Goal: Task Accomplishment & Management: Manage account settings

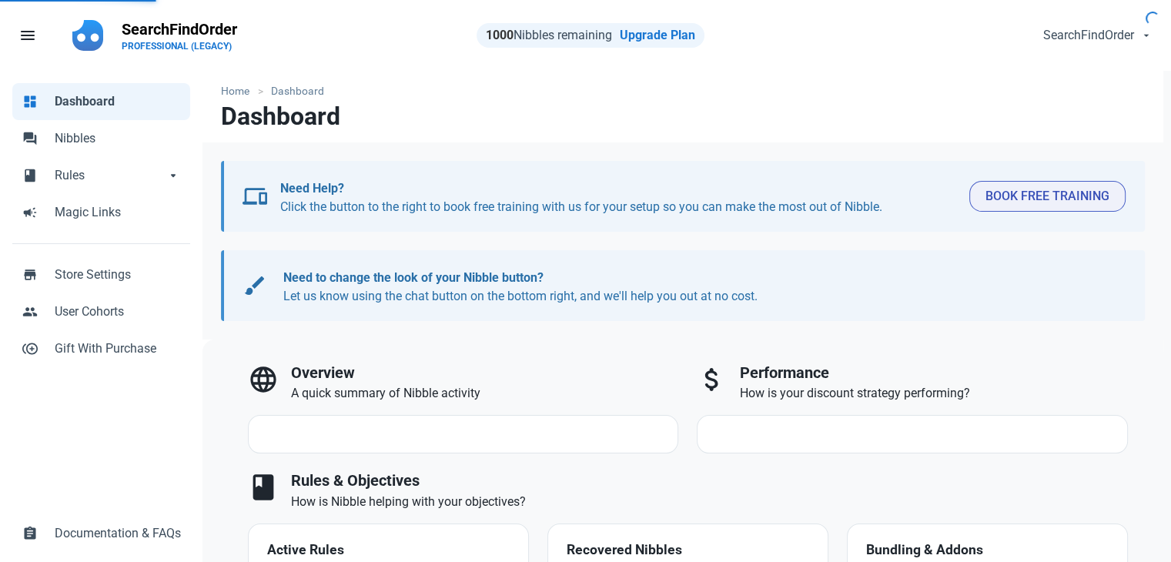
select select "7d"
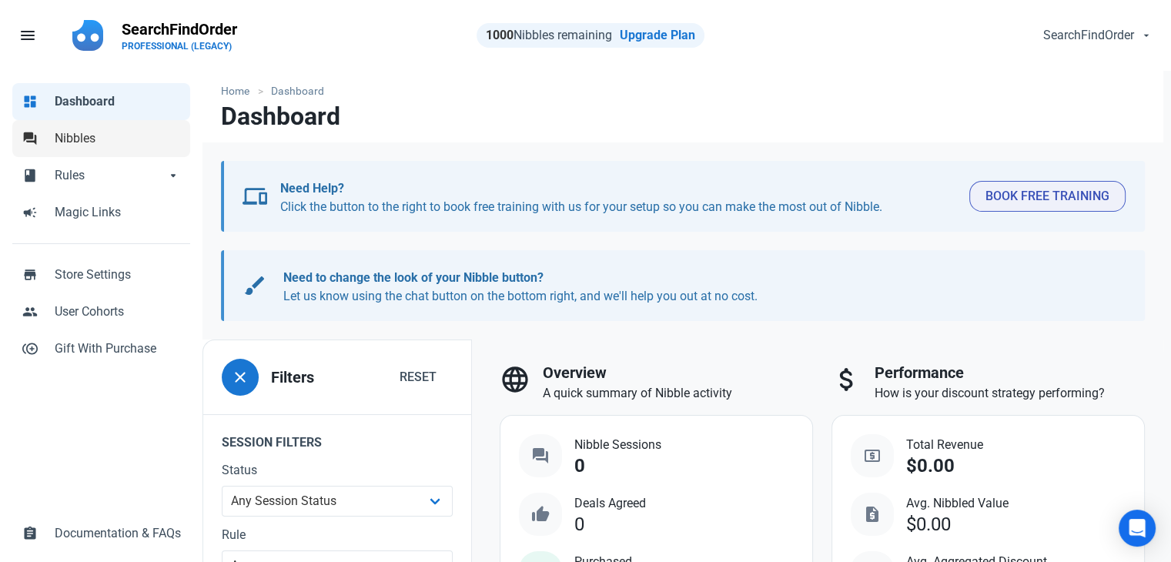
click at [80, 143] on span "Nibbles" at bounding box center [118, 138] width 126 height 18
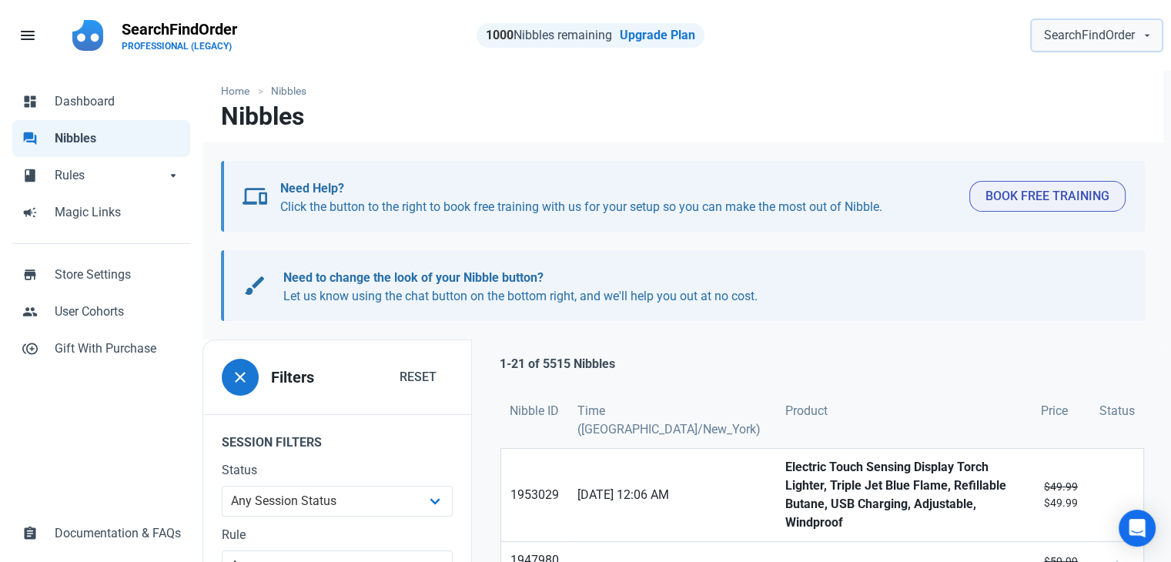
click at [1097, 38] on span "SearchFindOrder" at bounding box center [1089, 35] width 91 height 18
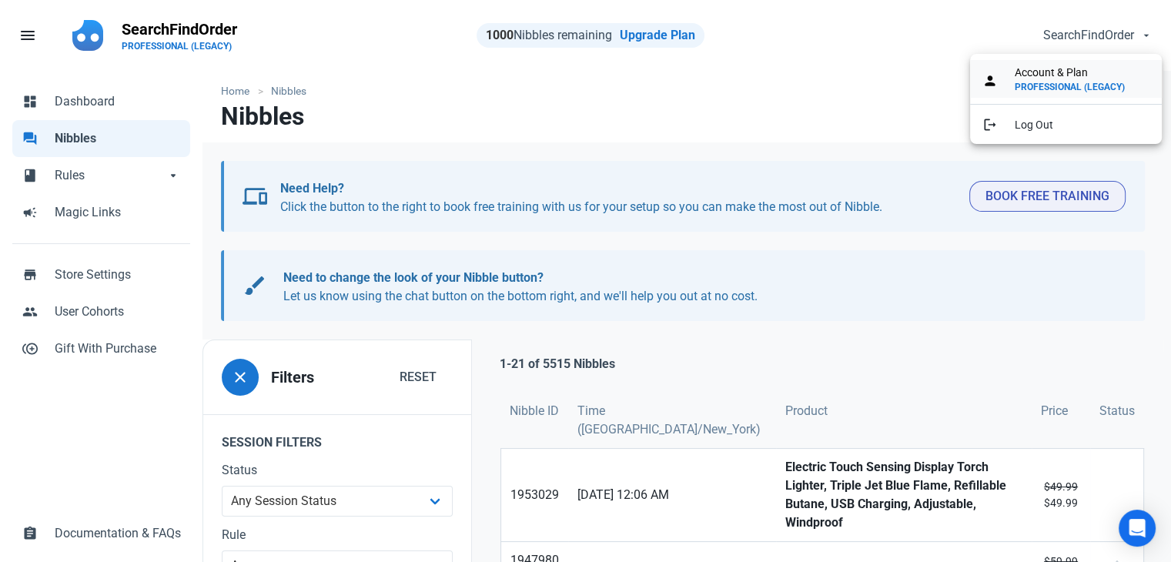
click at [1057, 82] on span "PROFESSIONAL (LEGACY)" at bounding box center [1069, 87] width 110 height 12
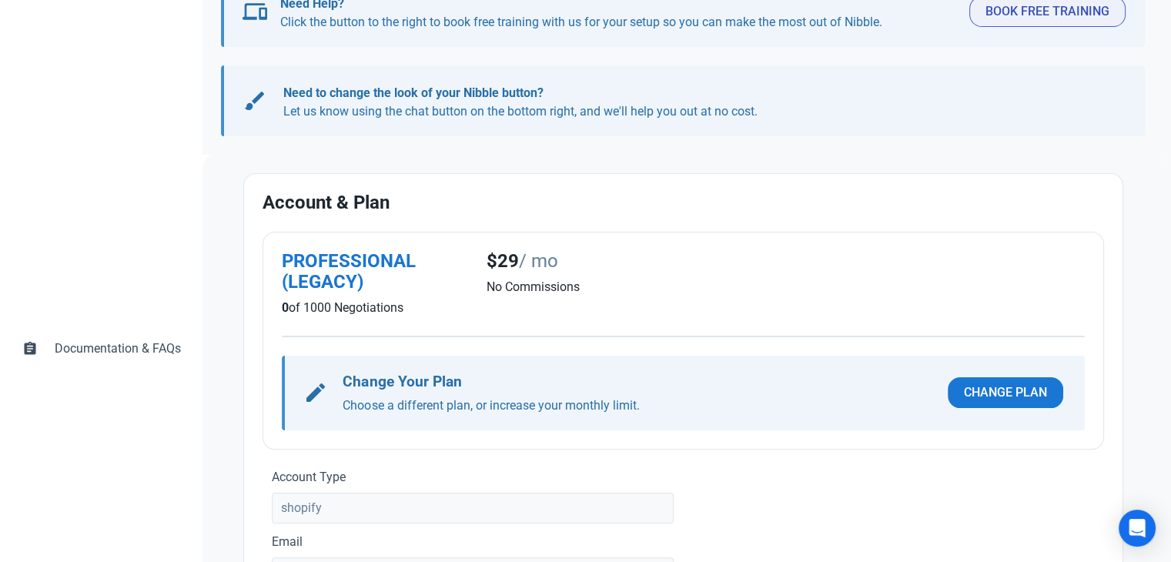
scroll to position [183, 0]
click at [1007, 380] on button "Change Plan" at bounding box center [1004, 394] width 115 height 31
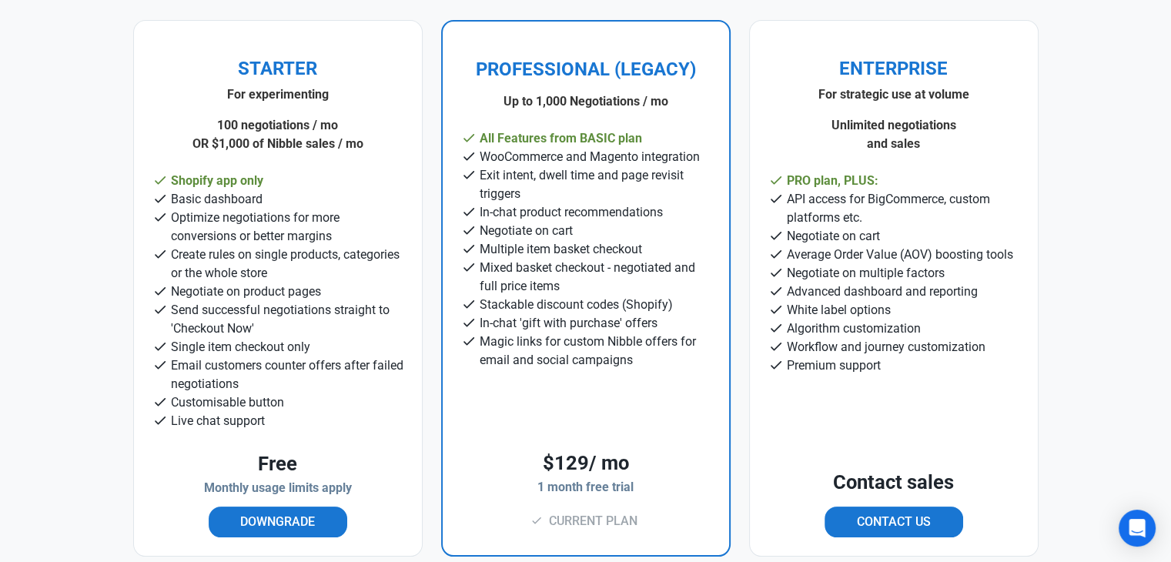
scroll to position [144, 0]
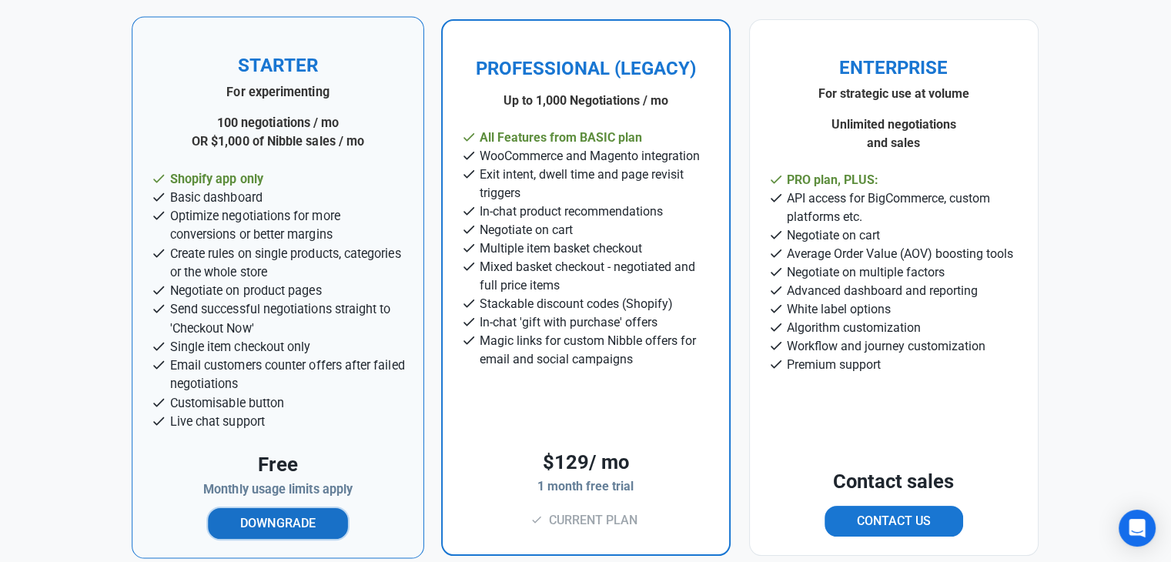
click at [259, 512] on button "Downgrade" at bounding box center [278, 522] width 140 height 31
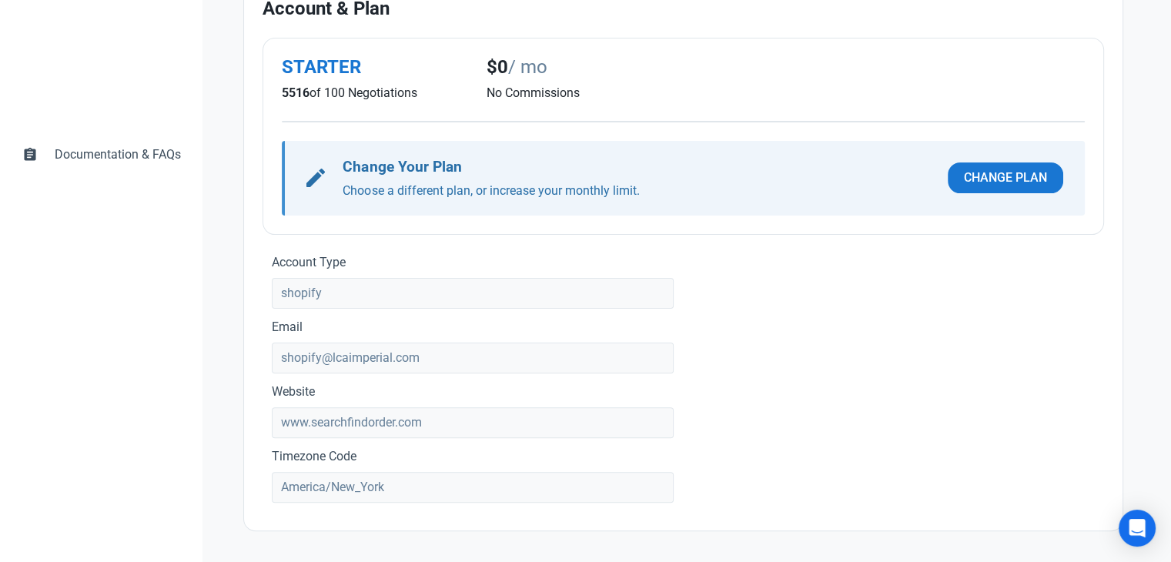
scroll to position [380, 0]
